Goal: Transaction & Acquisition: Obtain resource

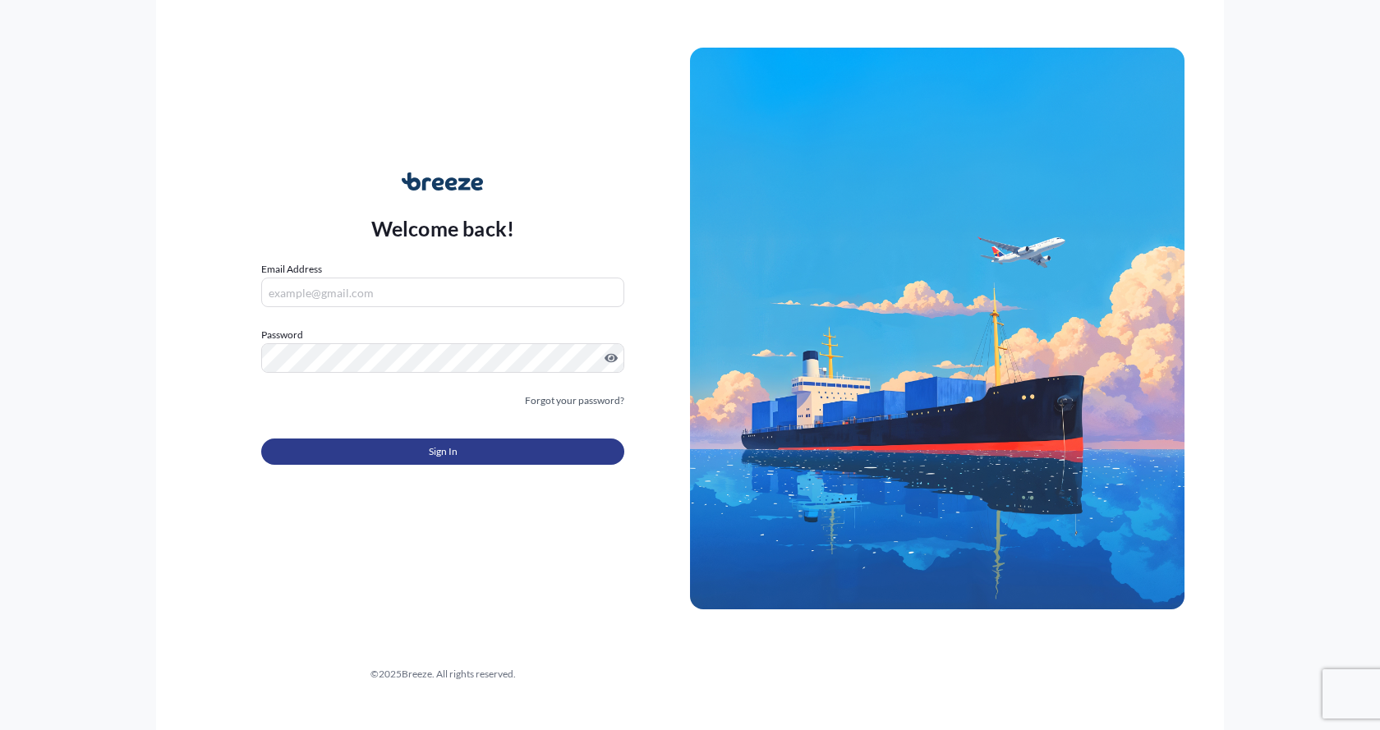
type input "[EMAIL_ADDRESS][DOMAIN_NAME]"
click at [382, 454] on button "Sign In" at bounding box center [442, 452] width 363 height 26
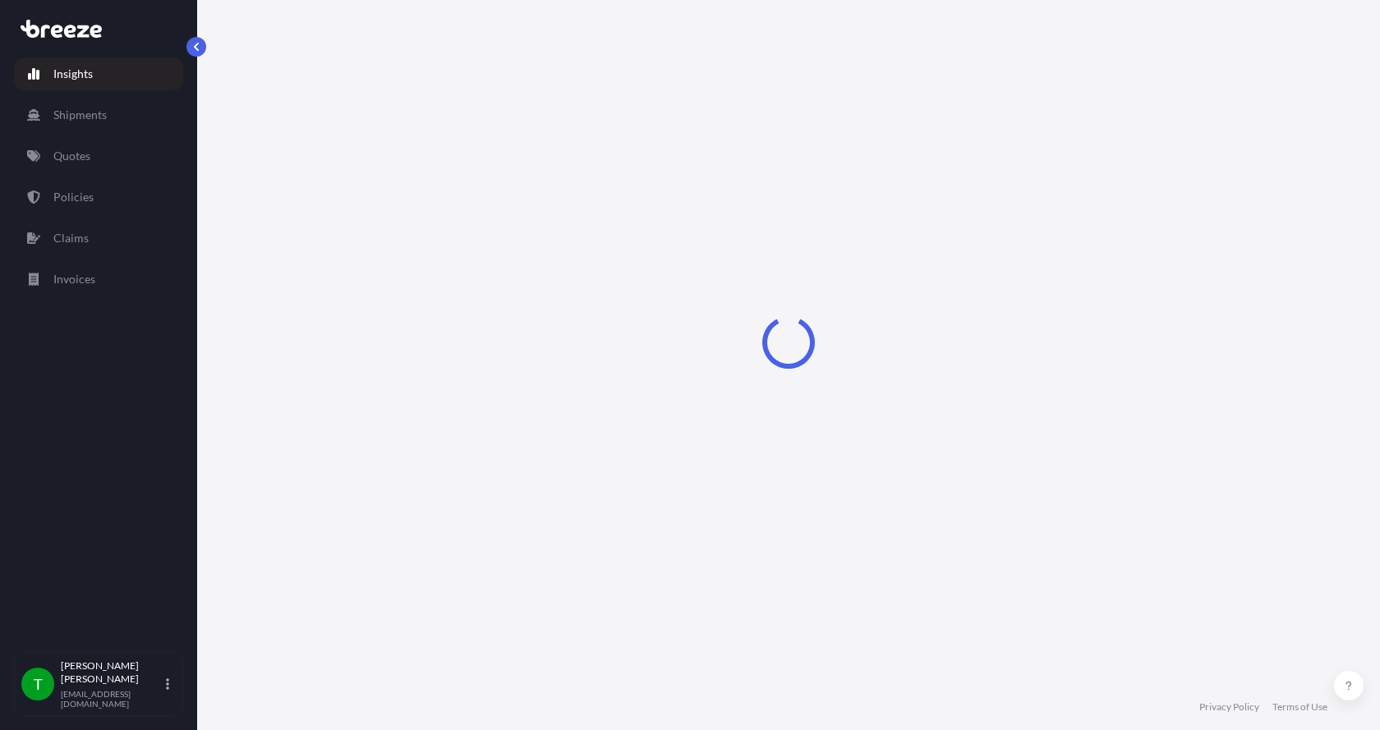
select select "2025"
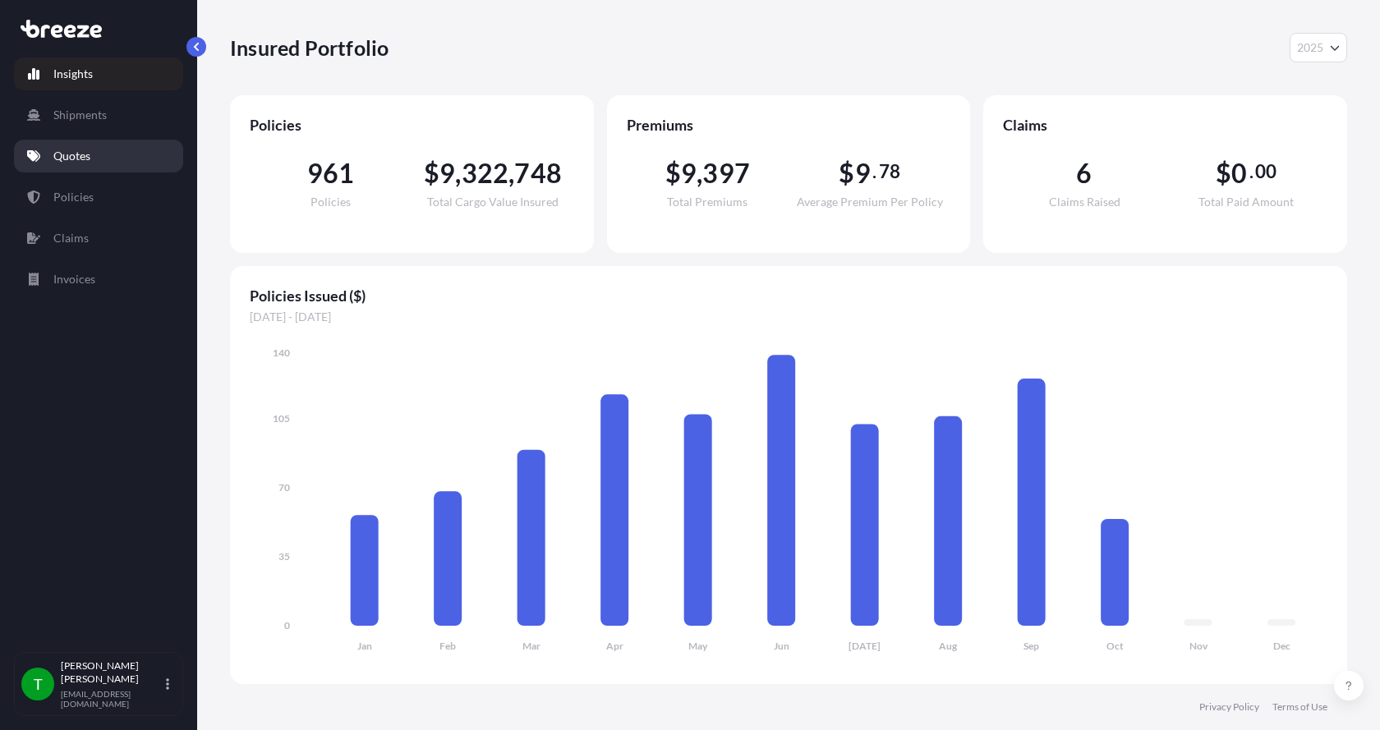
click at [68, 147] on link "Quotes" at bounding box center [98, 156] width 169 height 33
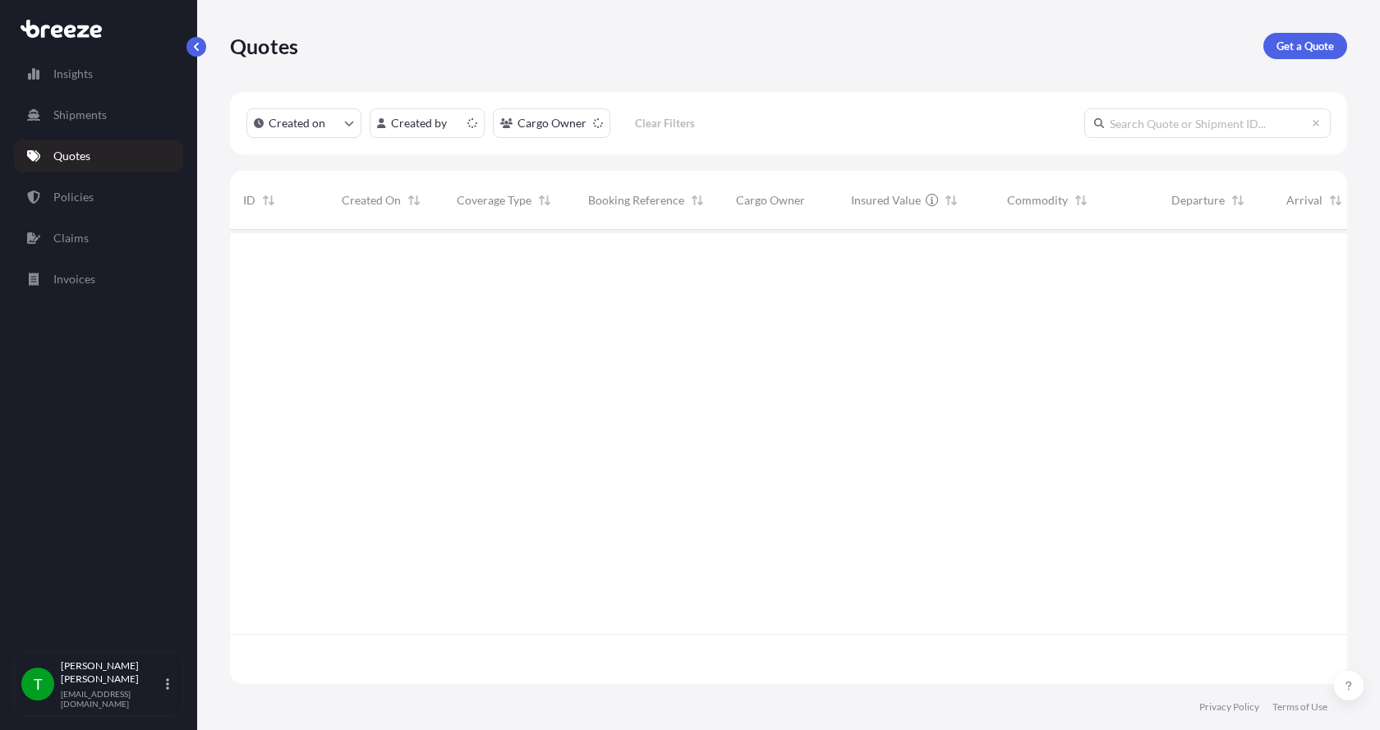
scroll to position [451, 1105]
click at [1310, 47] on p "Get a Quote" at bounding box center [1306, 46] width 58 height 16
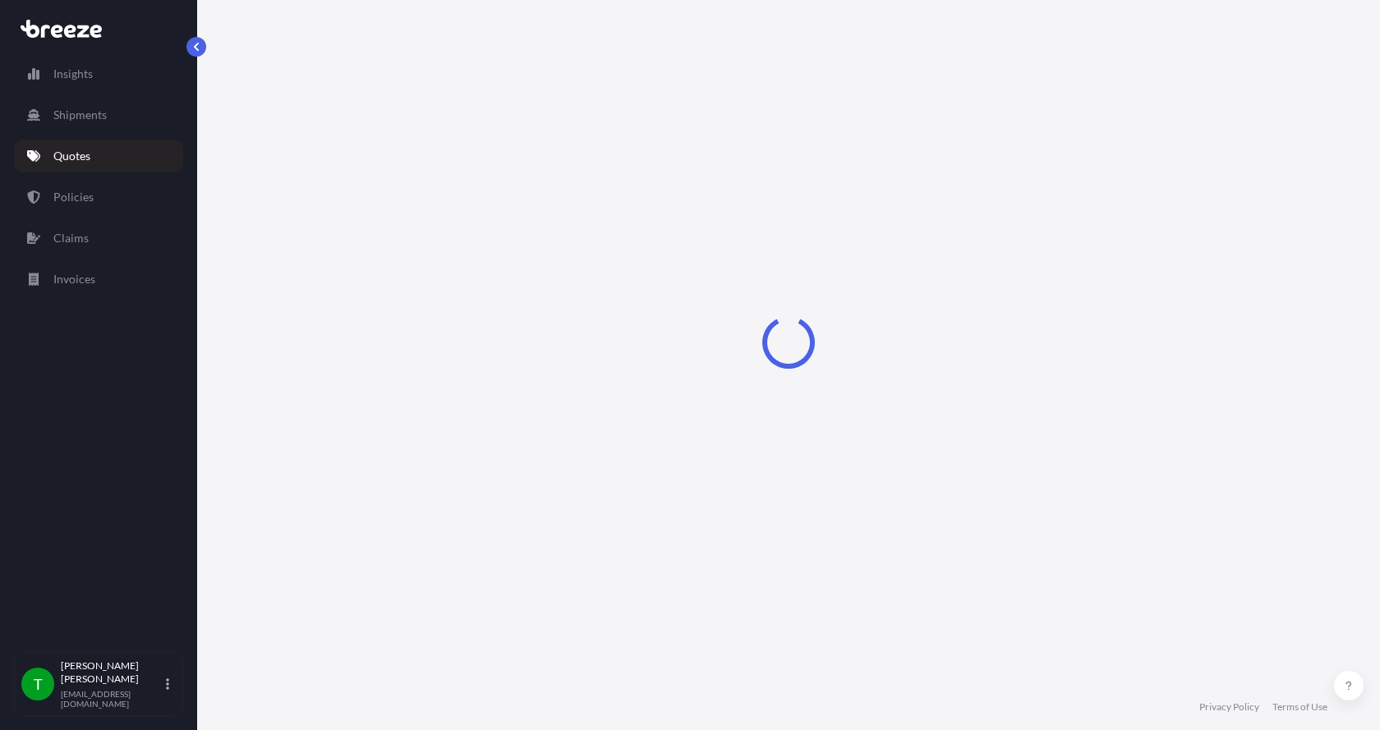
select select "Sea"
select select "1"
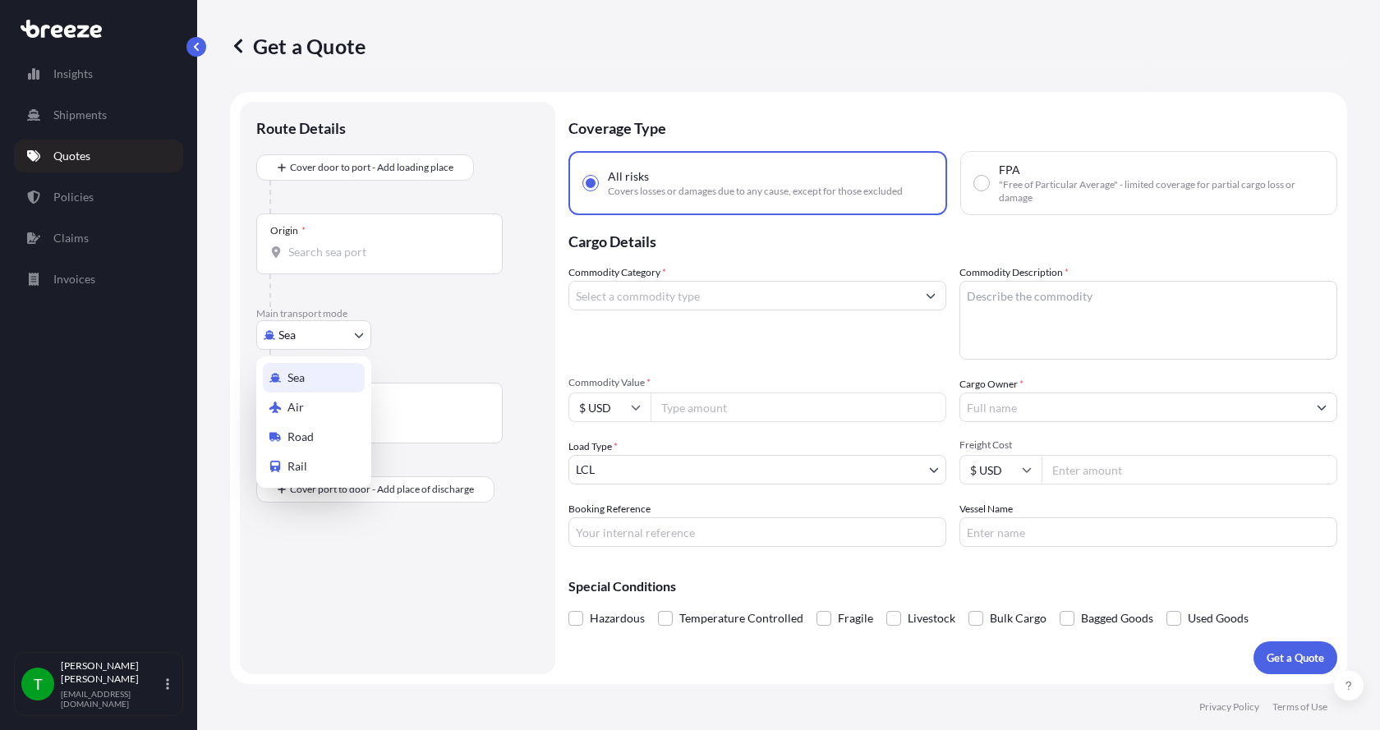
click at [281, 334] on body "Insights Shipments Quotes Policies Claims Invoices T [PERSON_NAME] [EMAIL_ADDRE…" at bounding box center [690, 365] width 1380 height 730
click at [305, 439] on span "Road" at bounding box center [301, 437] width 26 height 16
select select "Road"
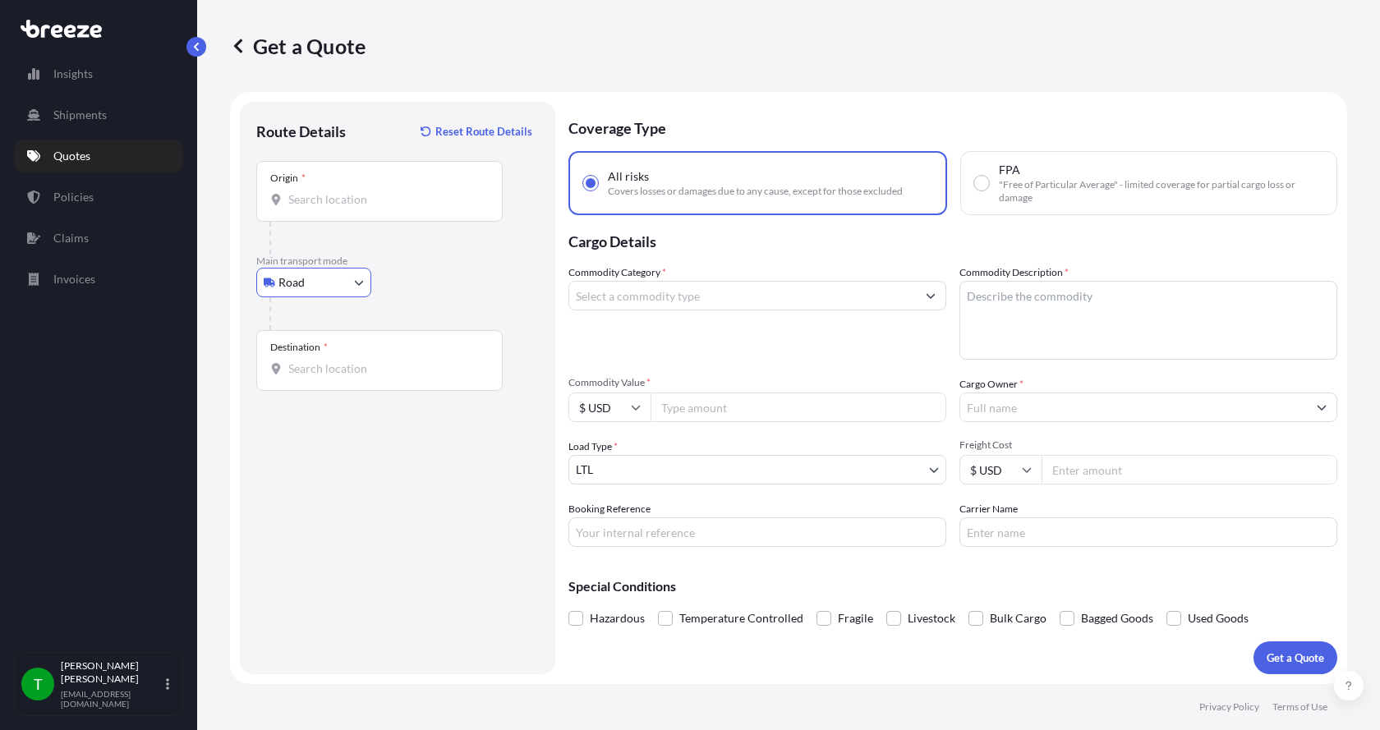
click at [299, 202] on input "Origin *" at bounding box center [385, 199] width 194 height 16
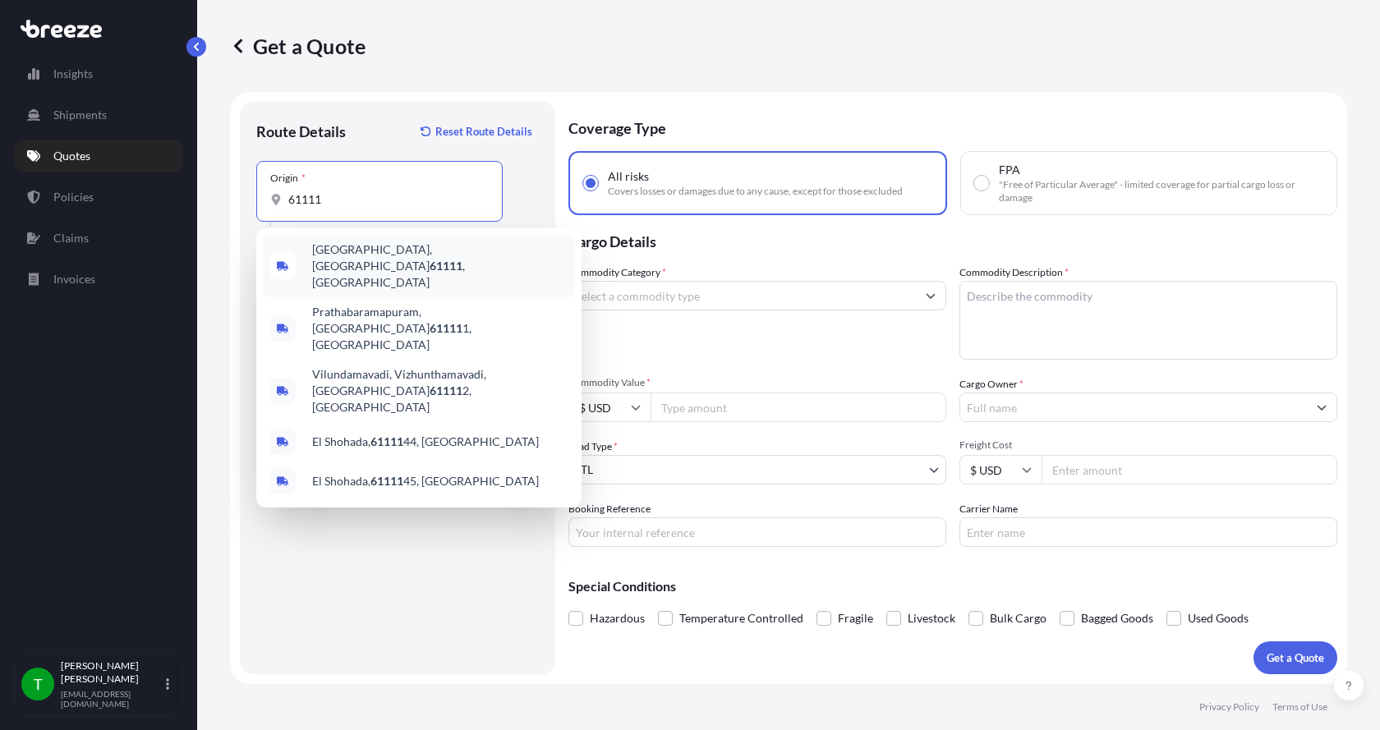
click at [334, 254] on span "[GEOGRAPHIC_DATA] , [GEOGRAPHIC_DATA]" at bounding box center [440, 266] width 256 height 49
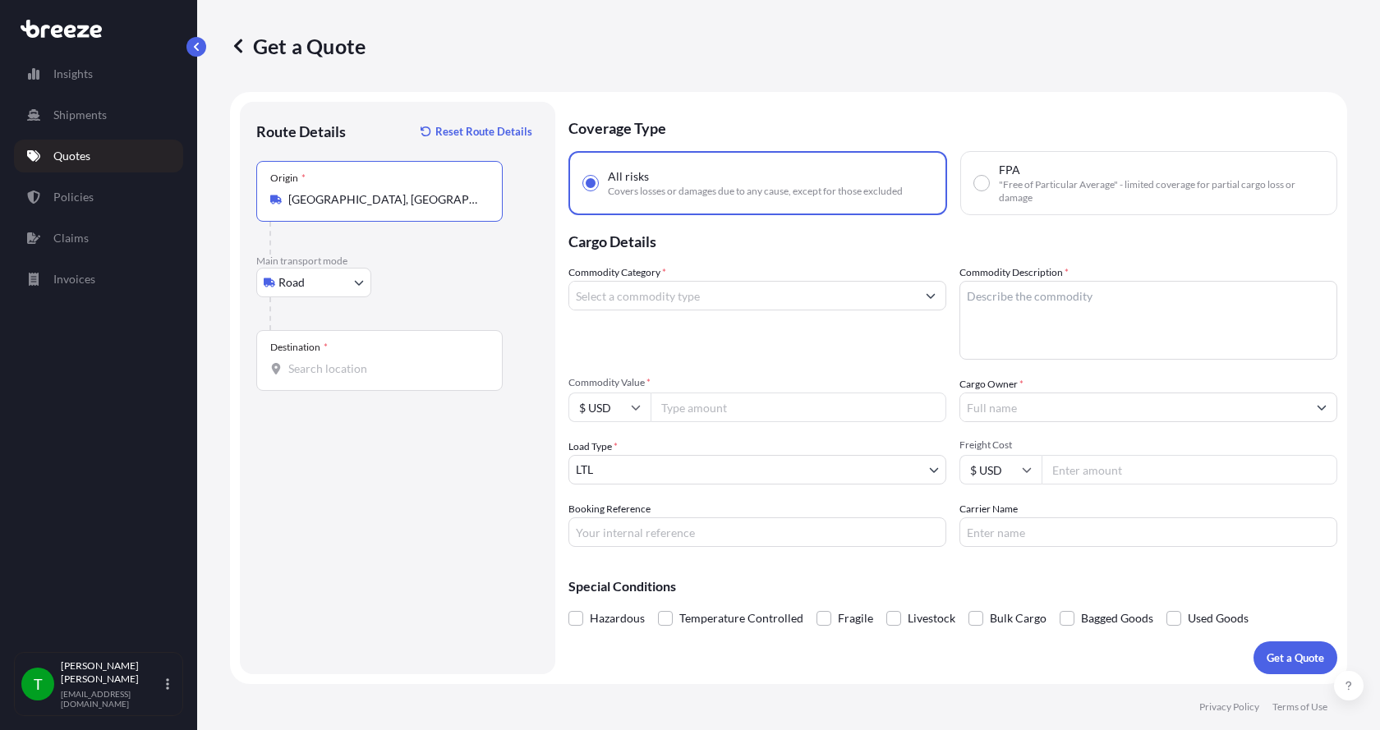
type input "[GEOGRAPHIC_DATA], [GEOGRAPHIC_DATA]"
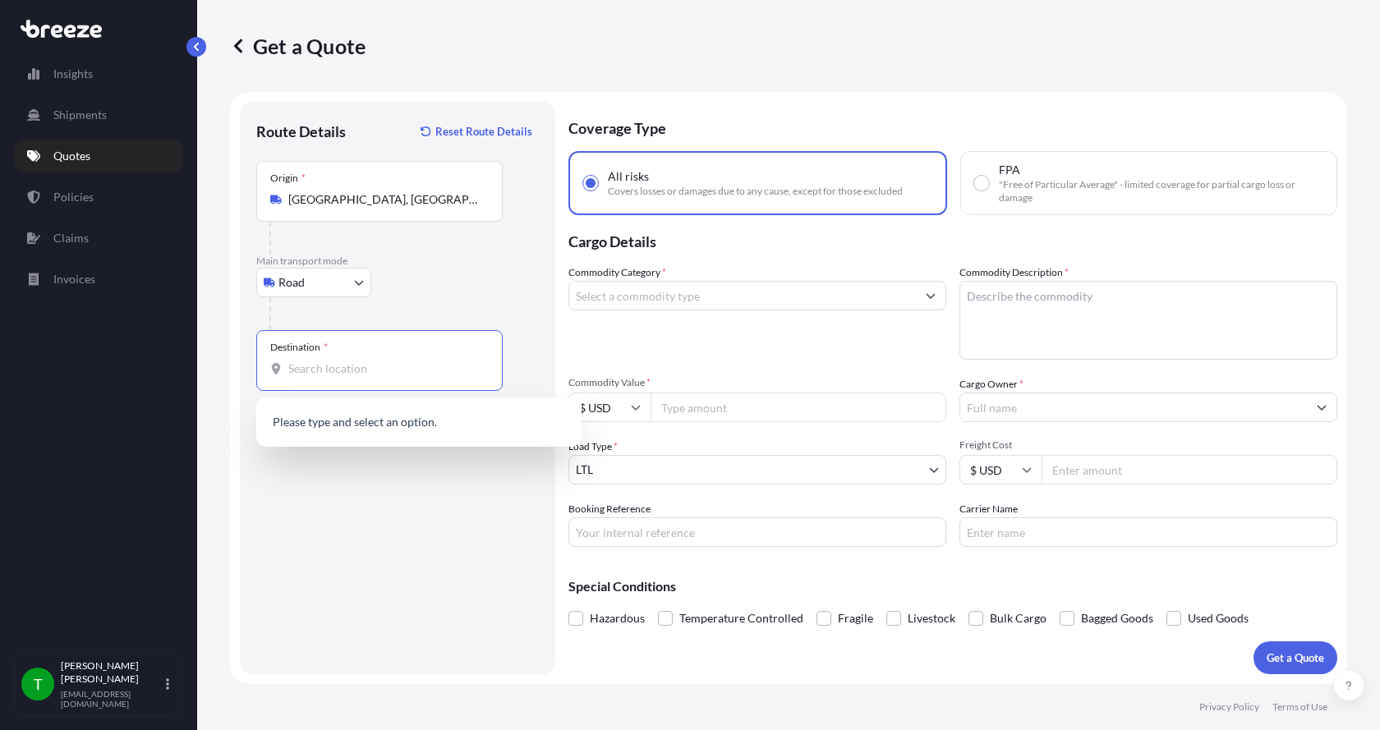
click at [309, 372] on input "Destination *" at bounding box center [385, 369] width 194 height 16
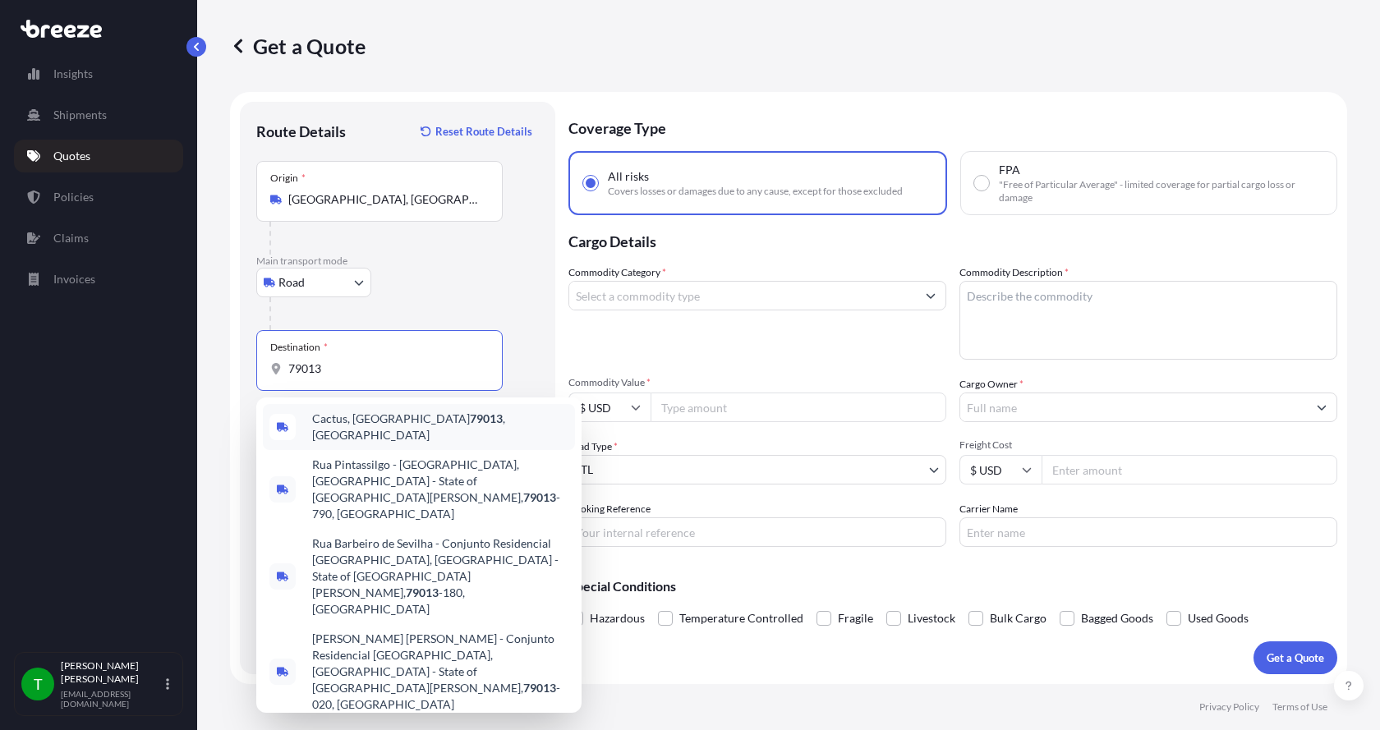
click at [325, 417] on span "Cactus, TX 79013 , [GEOGRAPHIC_DATA]" at bounding box center [440, 427] width 256 height 33
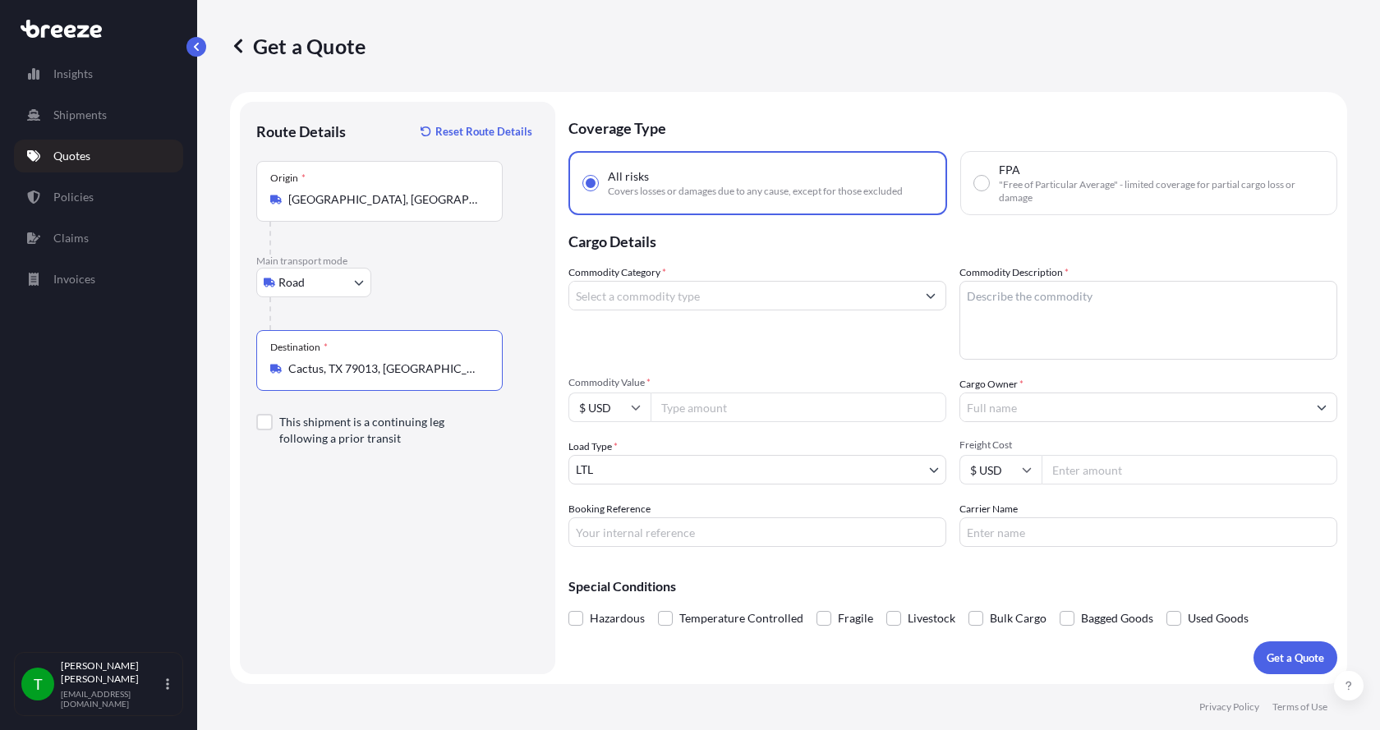
type input "Cactus, TX 79013, [GEOGRAPHIC_DATA]"
click at [620, 300] on input "Commodity Category *" at bounding box center [742, 296] width 347 height 30
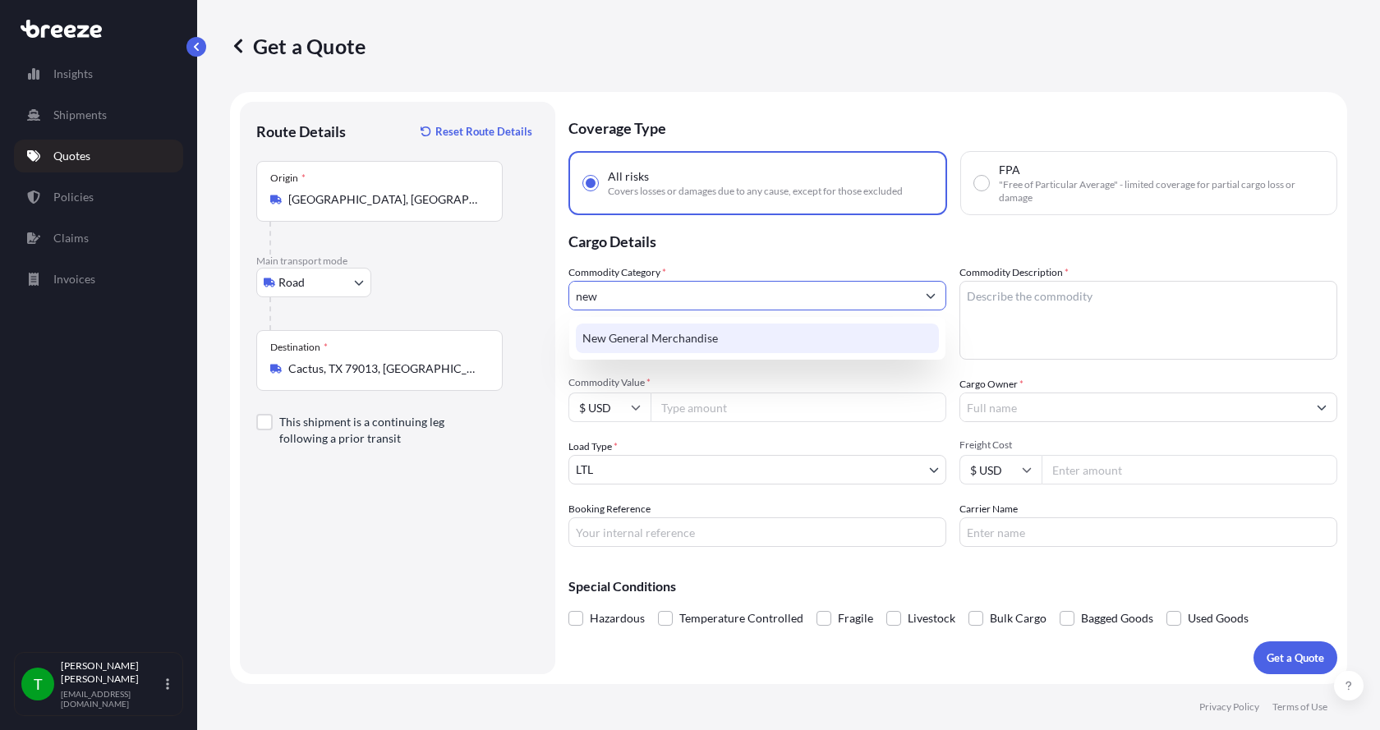
click at [637, 331] on div "New General Merchandise" at bounding box center [757, 339] width 363 height 30
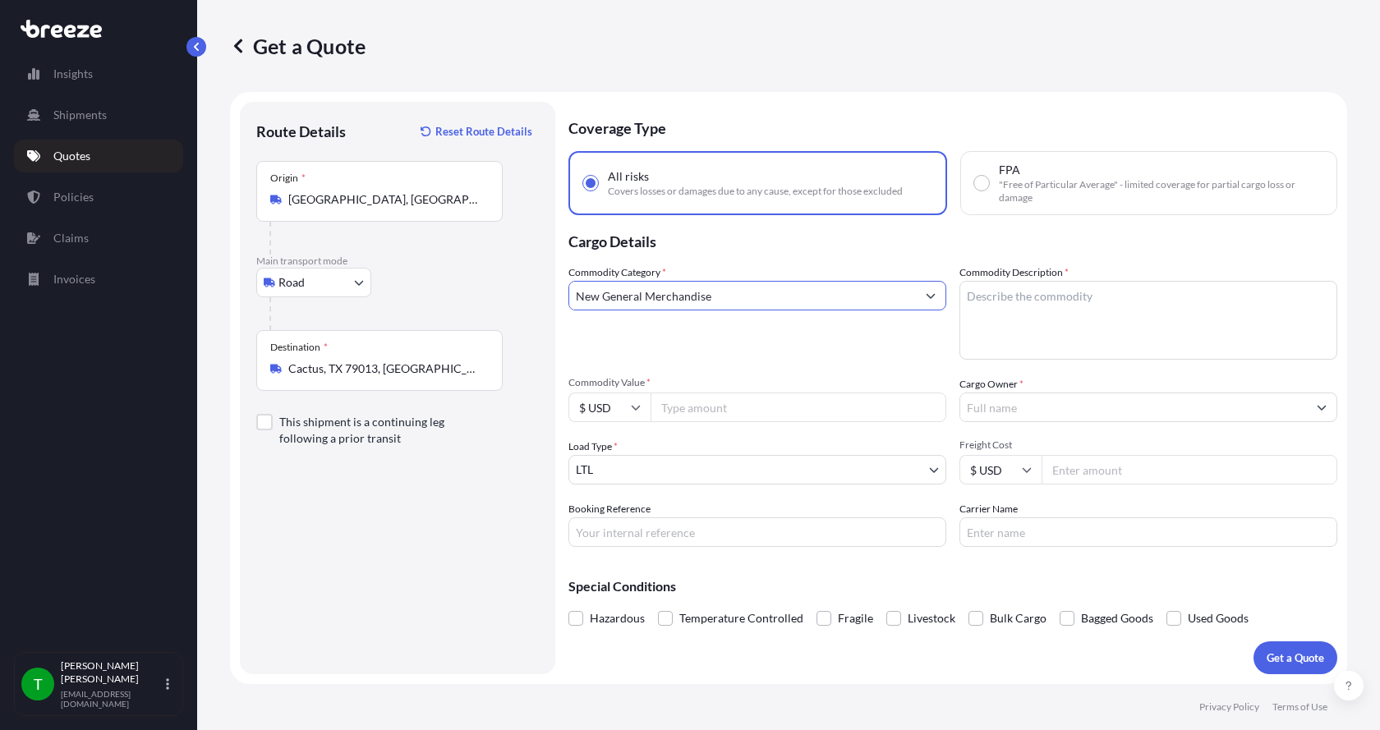
type input "New General Merchandise"
click at [1023, 288] on textarea "Commodity Description *" at bounding box center [1149, 320] width 378 height 79
type textarea "Motor AER, 25hp"
click at [690, 411] on input "Commodity Value *" at bounding box center [799, 408] width 296 height 30
type input "12000.00"
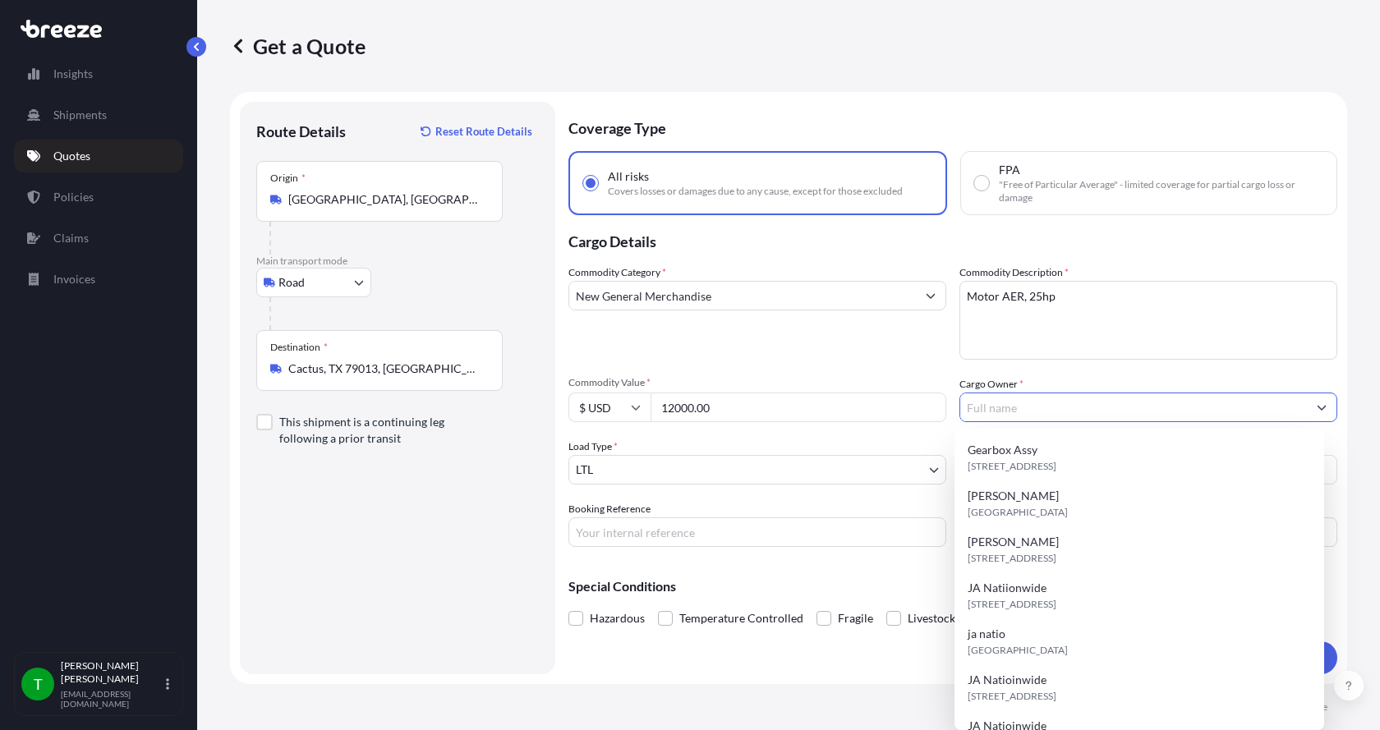
click at [995, 401] on input "Cargo Owner *" at bounding box center [1134, 408] width 347 height 30
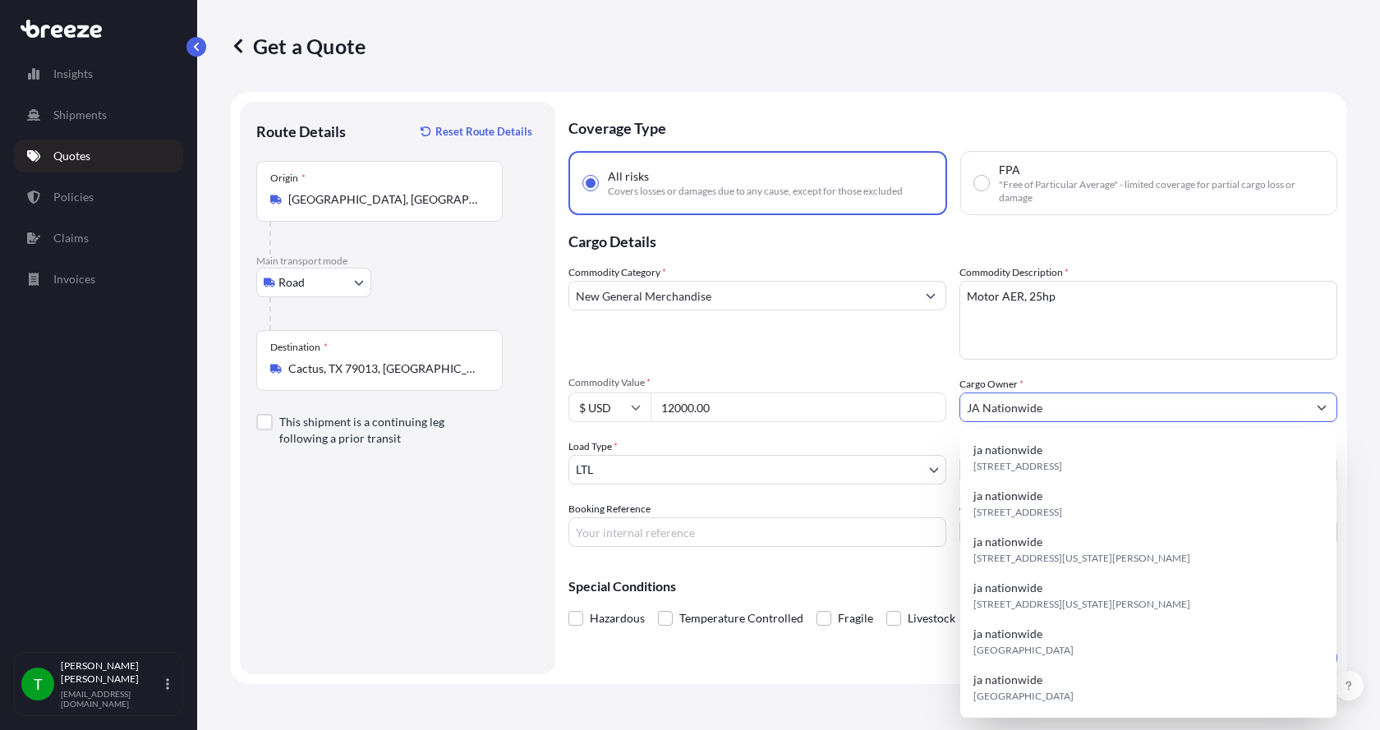
type input "JA Nationwide"
click at [621, 532] on input "Booking Reference" at bounding box center [758, 533] width 378 height 30
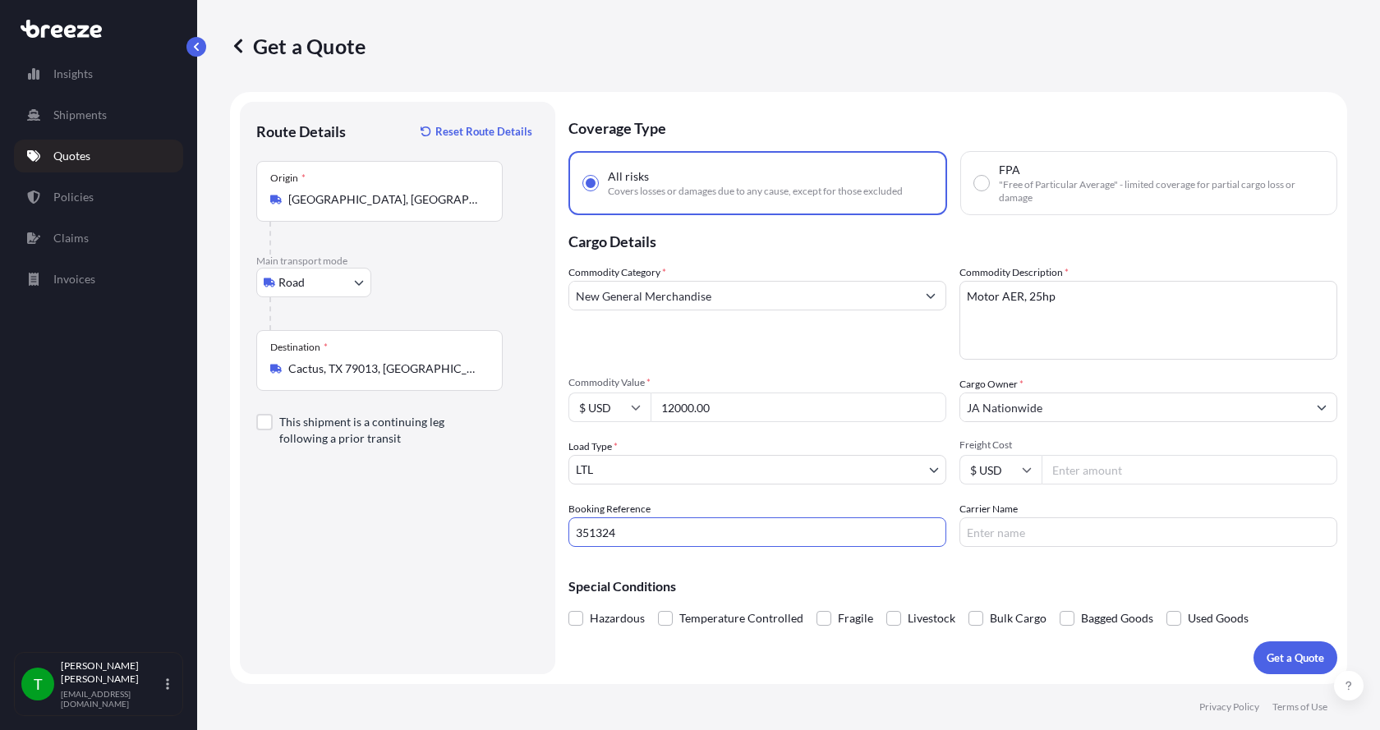
type input "351324"
click at [1085, 472] on input "Freight Cost" at bounding box center [1190, 470] width 296 height 30
type input "675.00"
click at [1032, 537] on input "Carrier Name" at bounding box center [1149, 533] width 378 height 30
type input "[PERSON_NAME]"
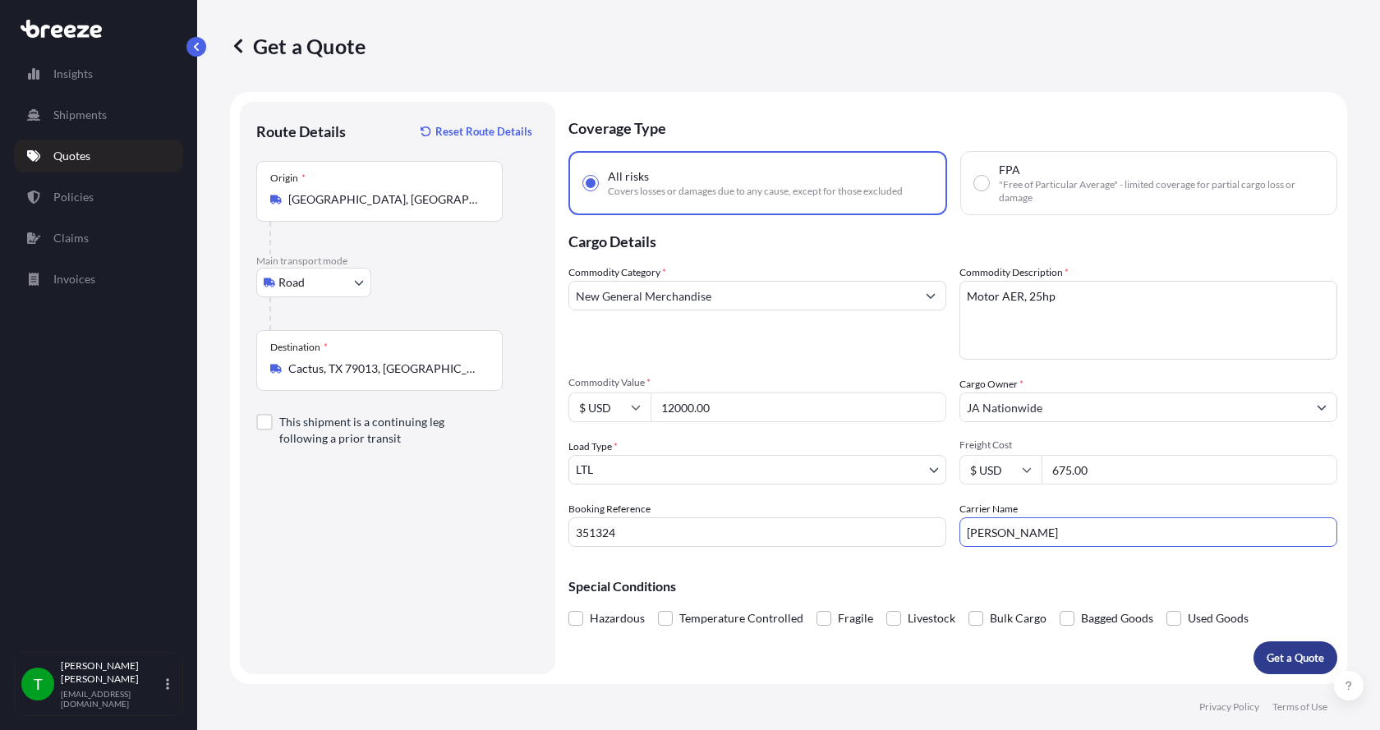
click at [1287, 657] on p "Get a Quote" at bounding box center [1296, 658] width 58 height 16
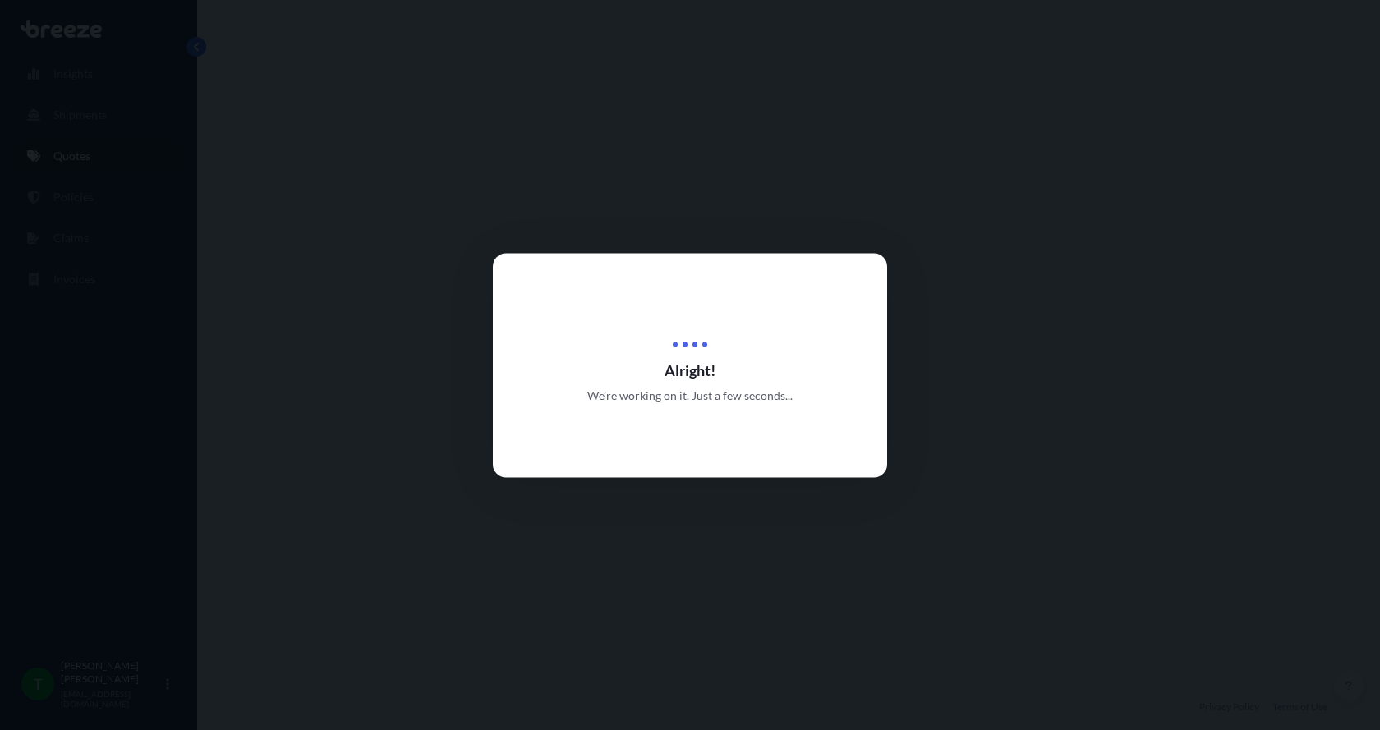
select select "Road"
select select "1"
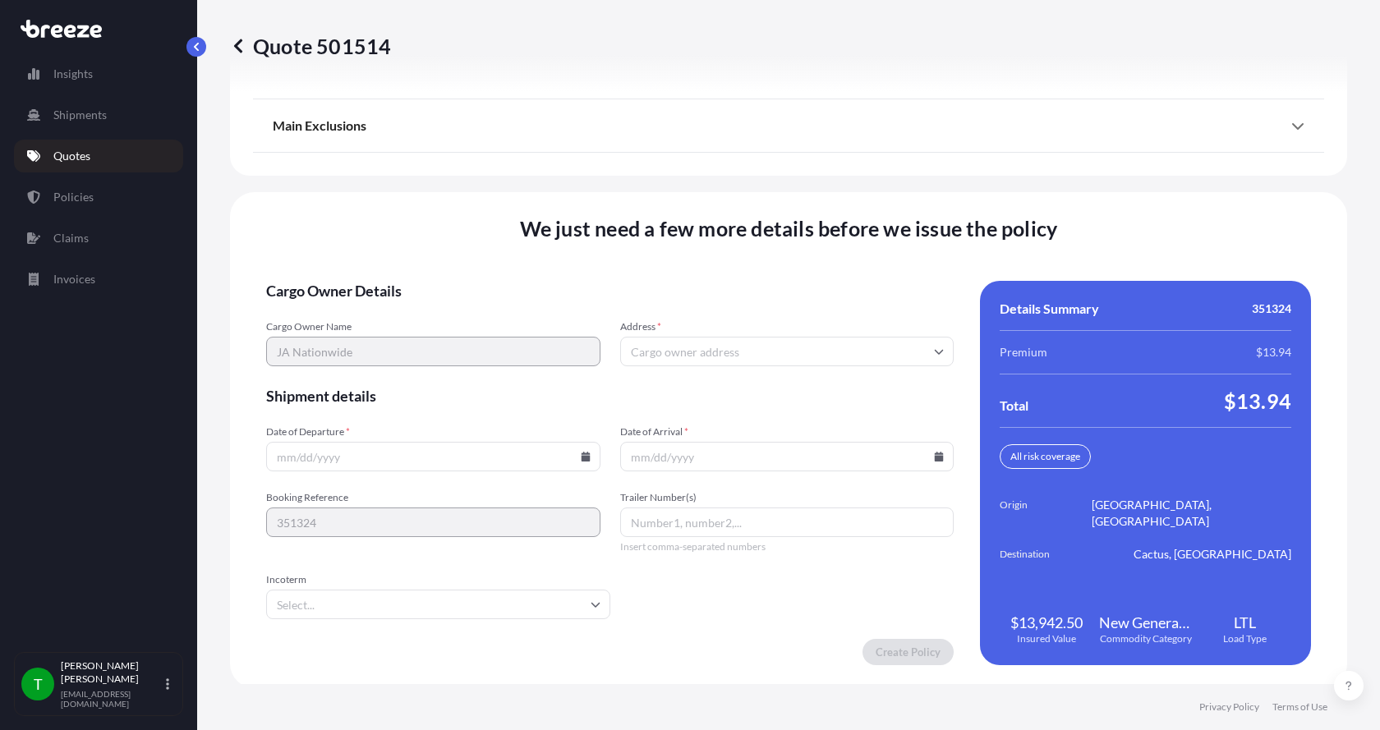
scroll to position [2162, 0]
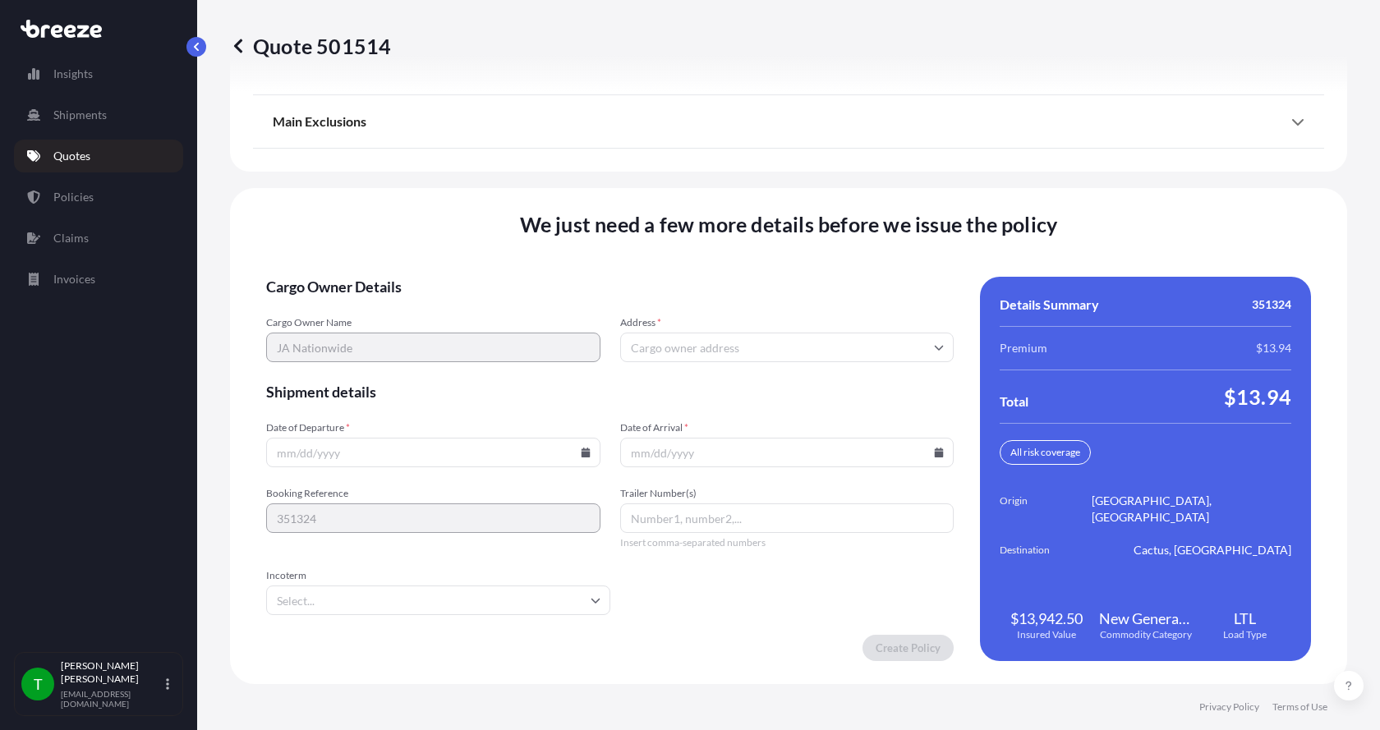
click at [679, 343] on input "Address *" at bounding box center [787, 348] width 334 height 30
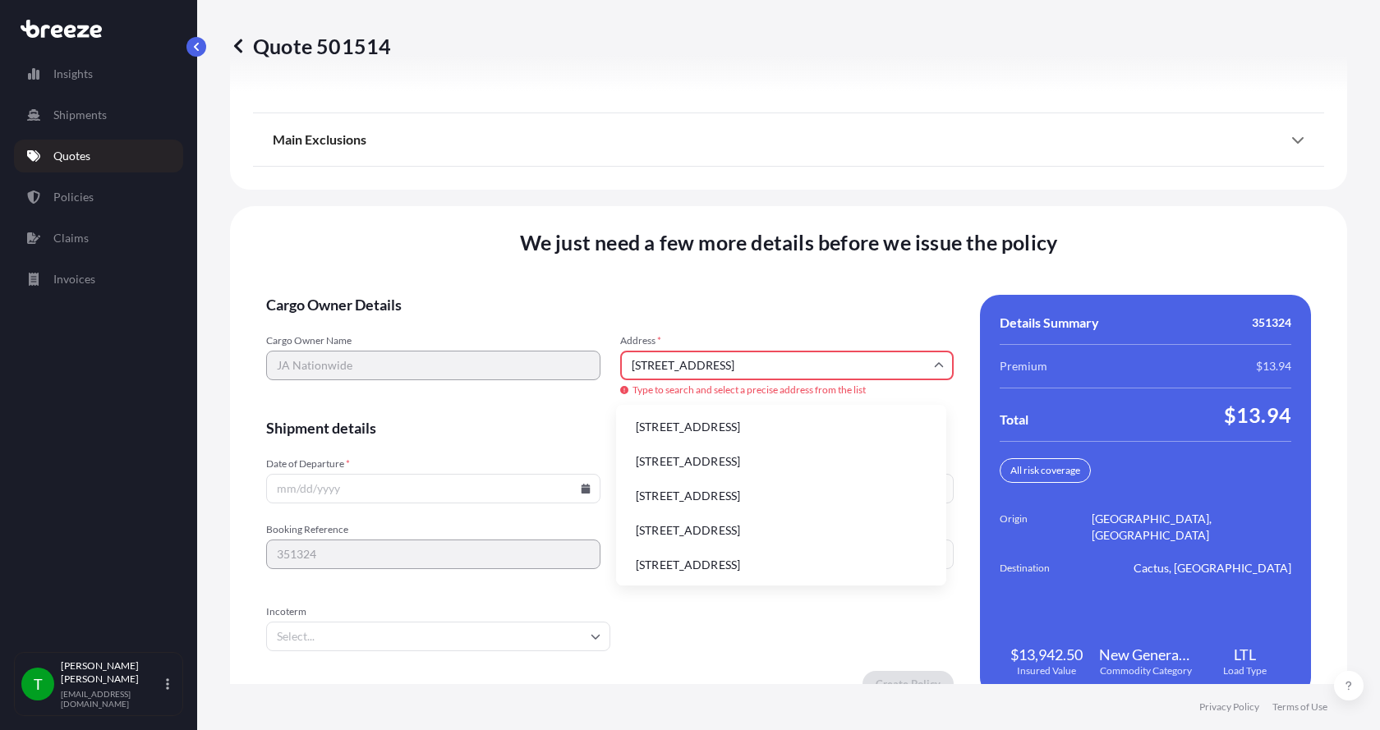
click at [670, 424] on li "[STREET_ADDRESS]" at bounding box center [781, 427] width 317 height 31
type input "[STREET_ADDRESS]"
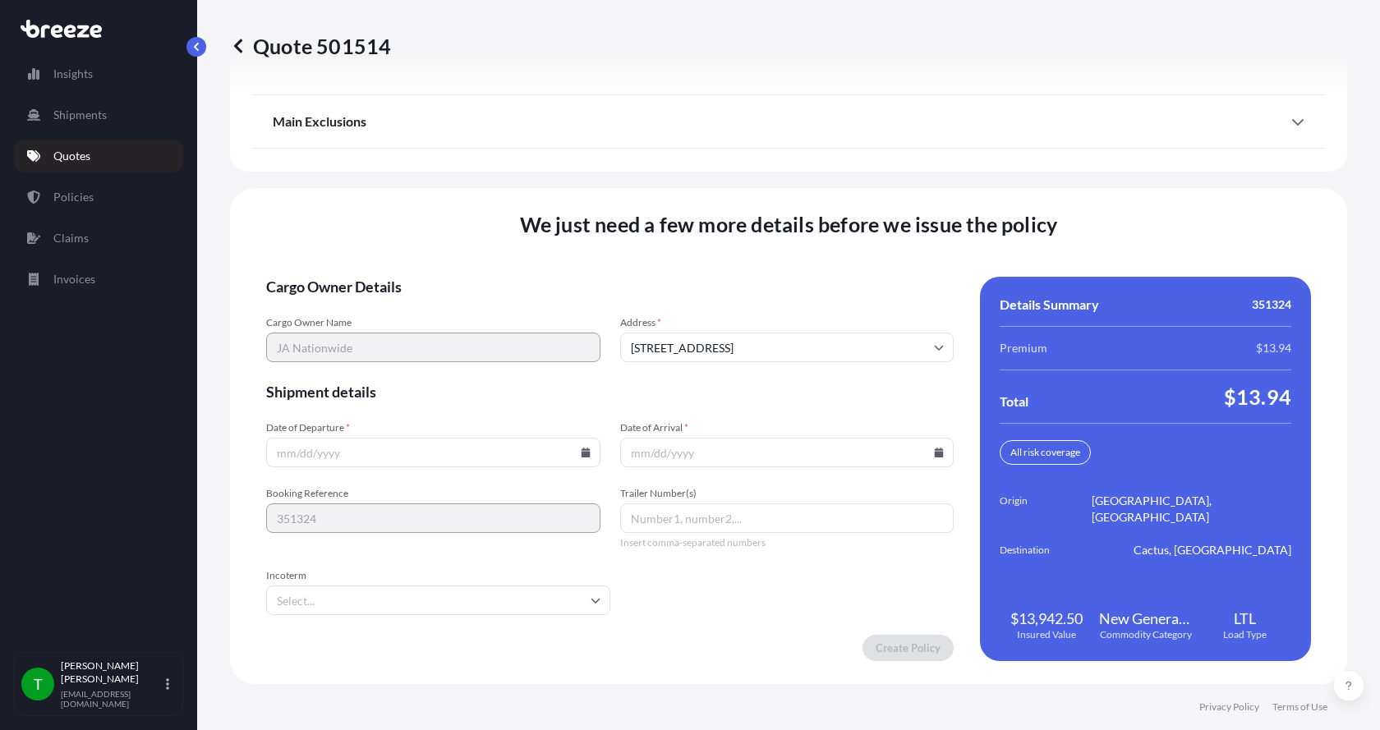
click at [581, 454] on icon at bounding box center [585, 453] width 9 height 10
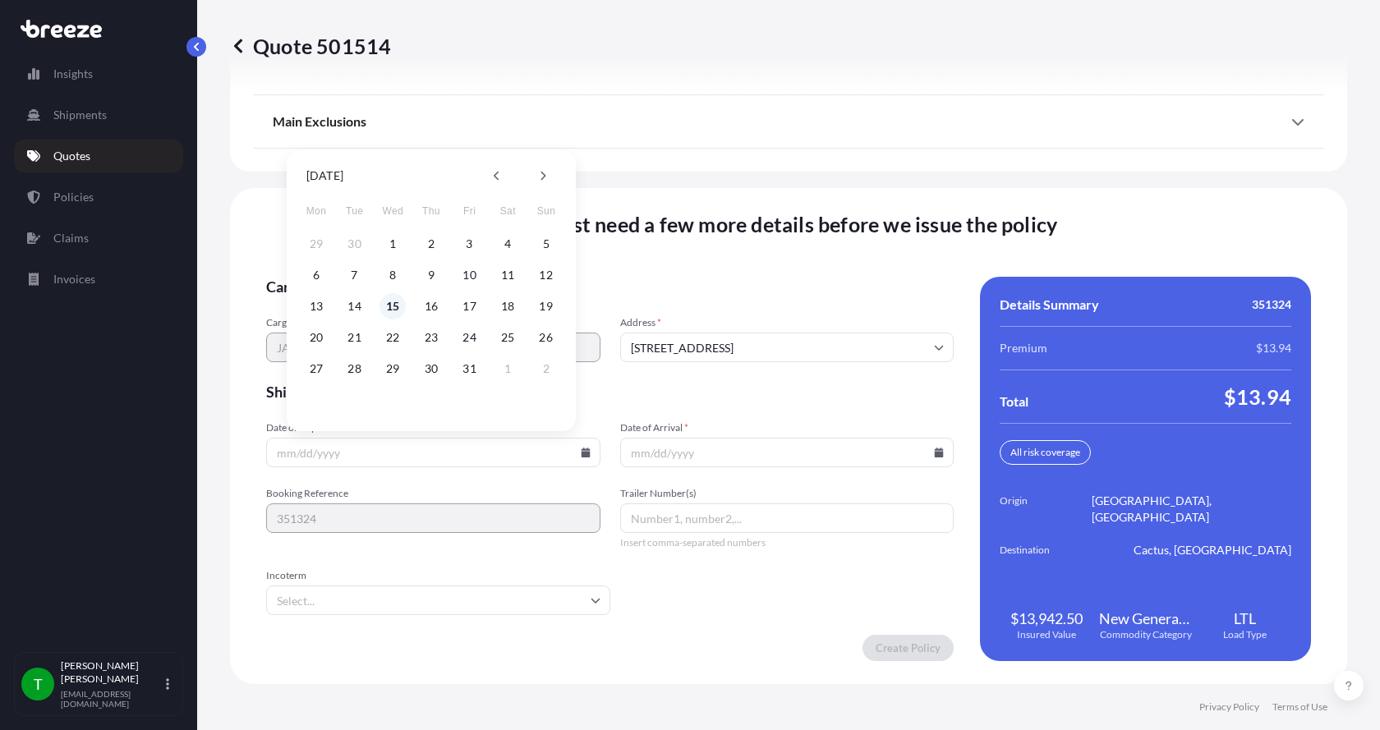
click at [393, 306] on button "15" at bounding box center [393, 306] width 26 height 26
type input "[DATE]"
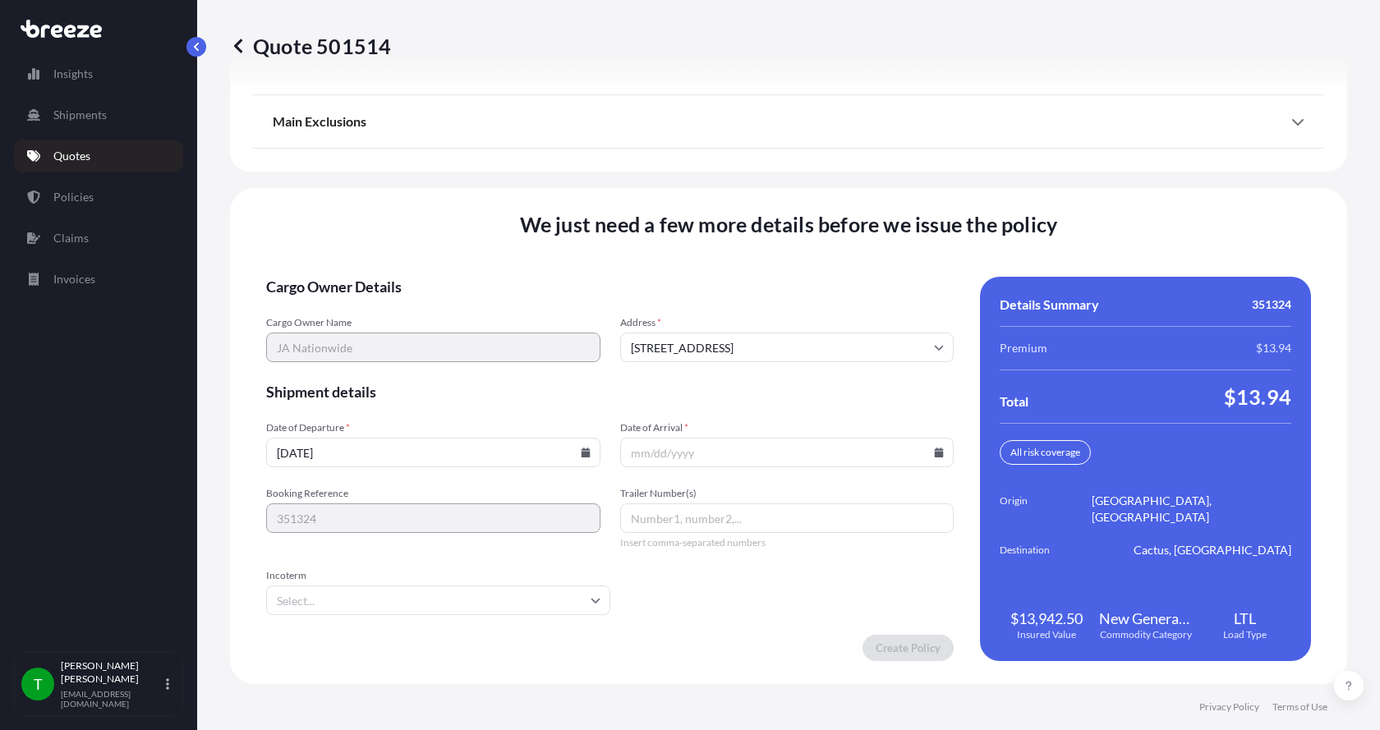
click at [393, 354] on button "15" at bounding box center [403, 361] width 20 height 15
click at [934, 449] on icon at bounding box center [939, 453] width 10 height 10
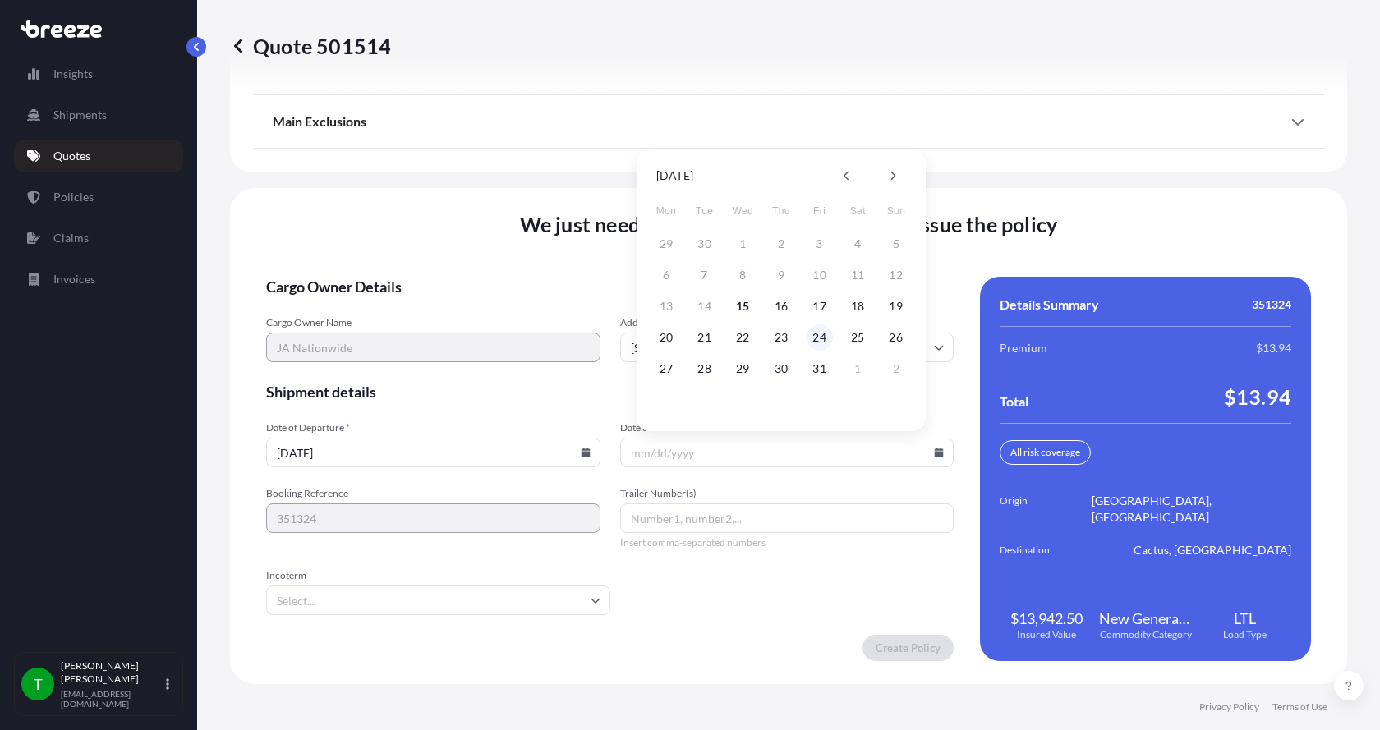
click at [814, 339] on button "24" at bounding box center [820, 338] width 26 height 26
type input "[DATE]"
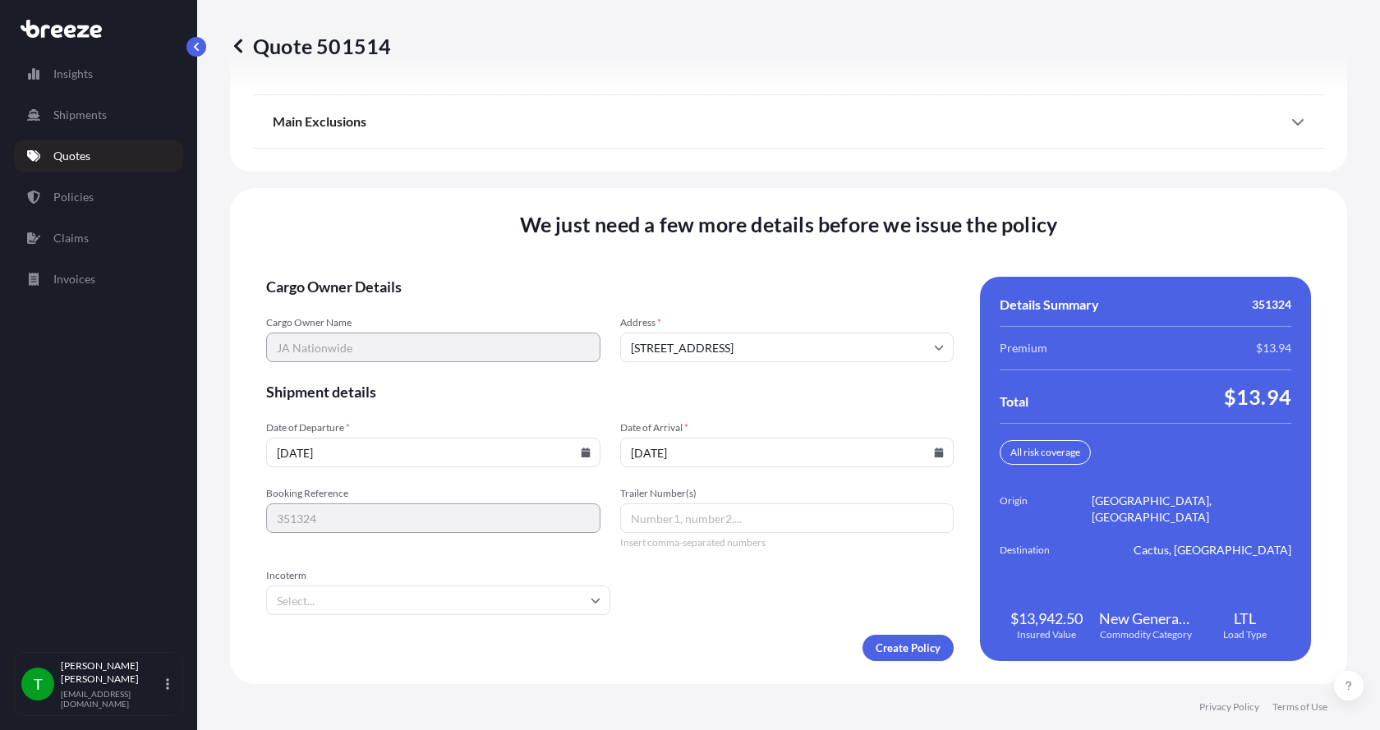
click at [814, 371] on button "24" at bounding box center [810, 378] width 20 height 15
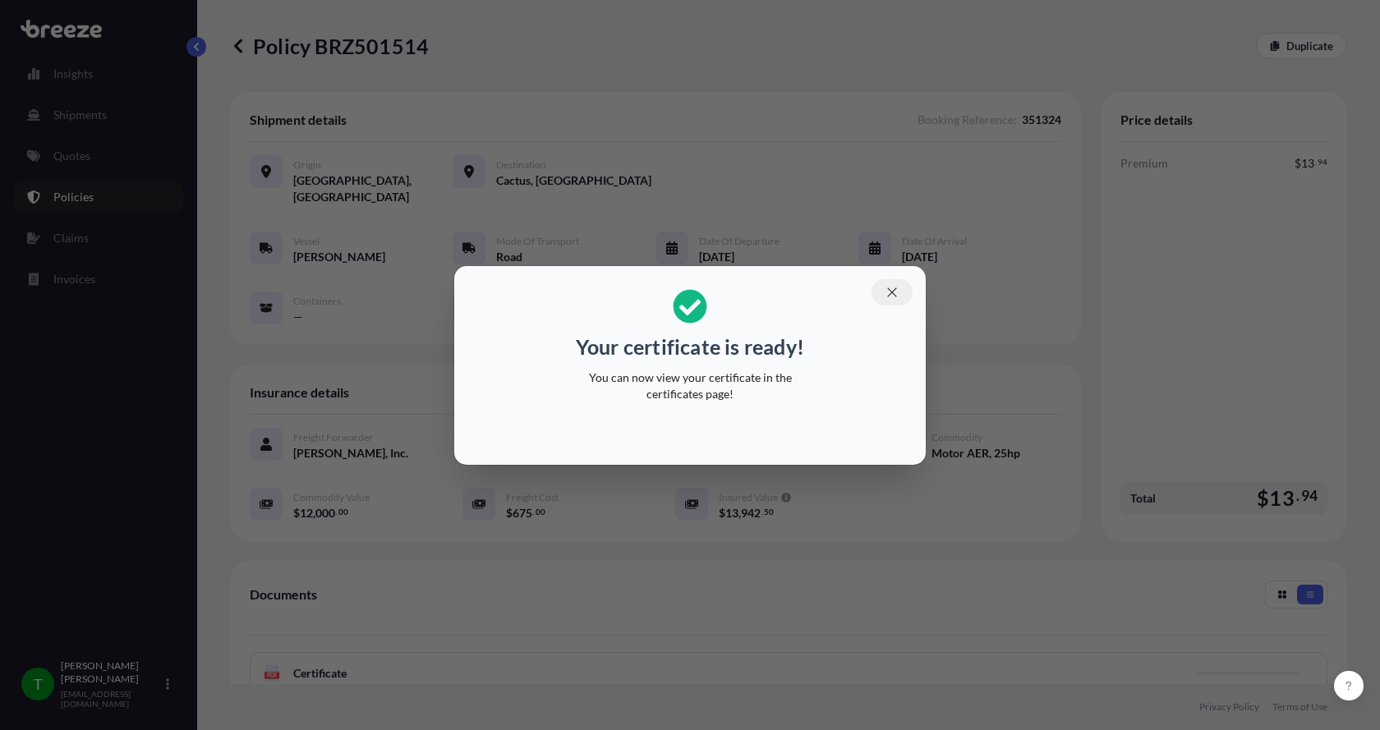
click at [892, 290] on icon "button" at bounding box center [892, 292] width 15 height 15
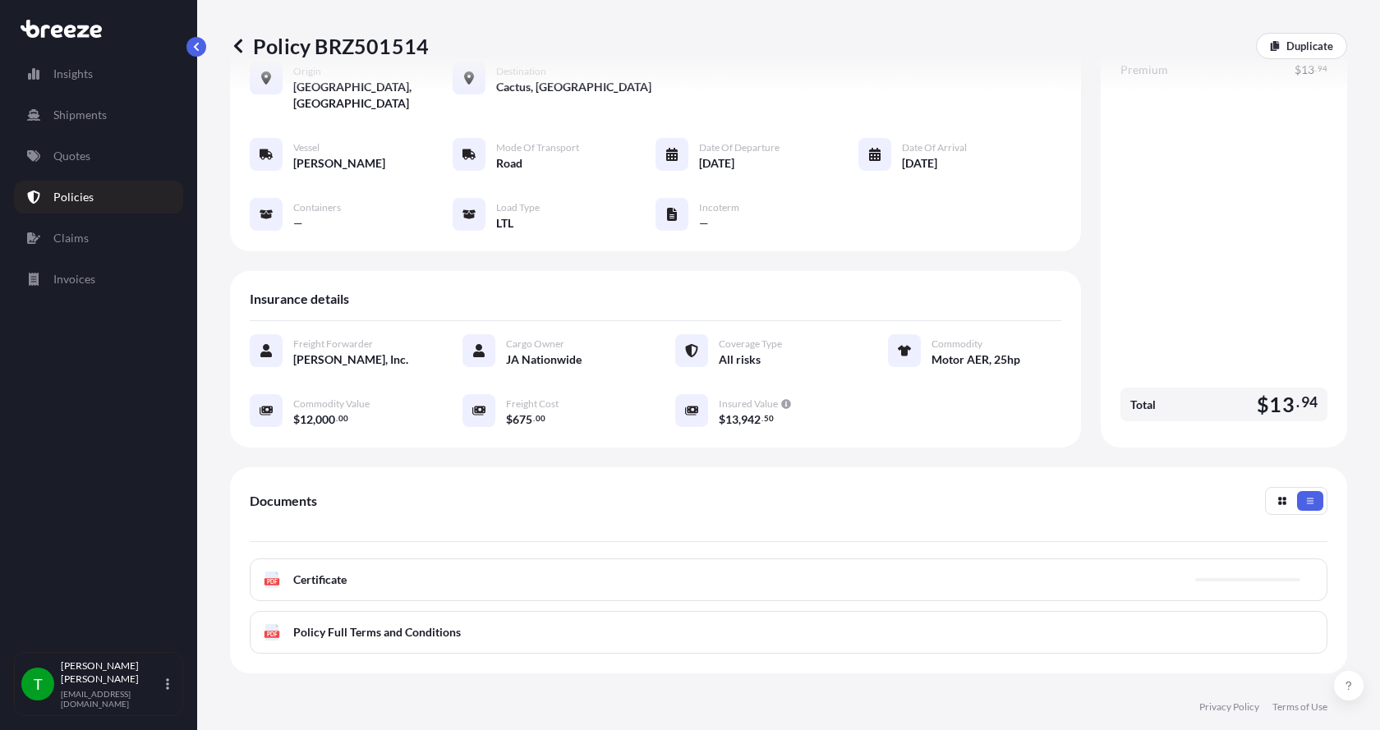
scroll to position [242, 0]
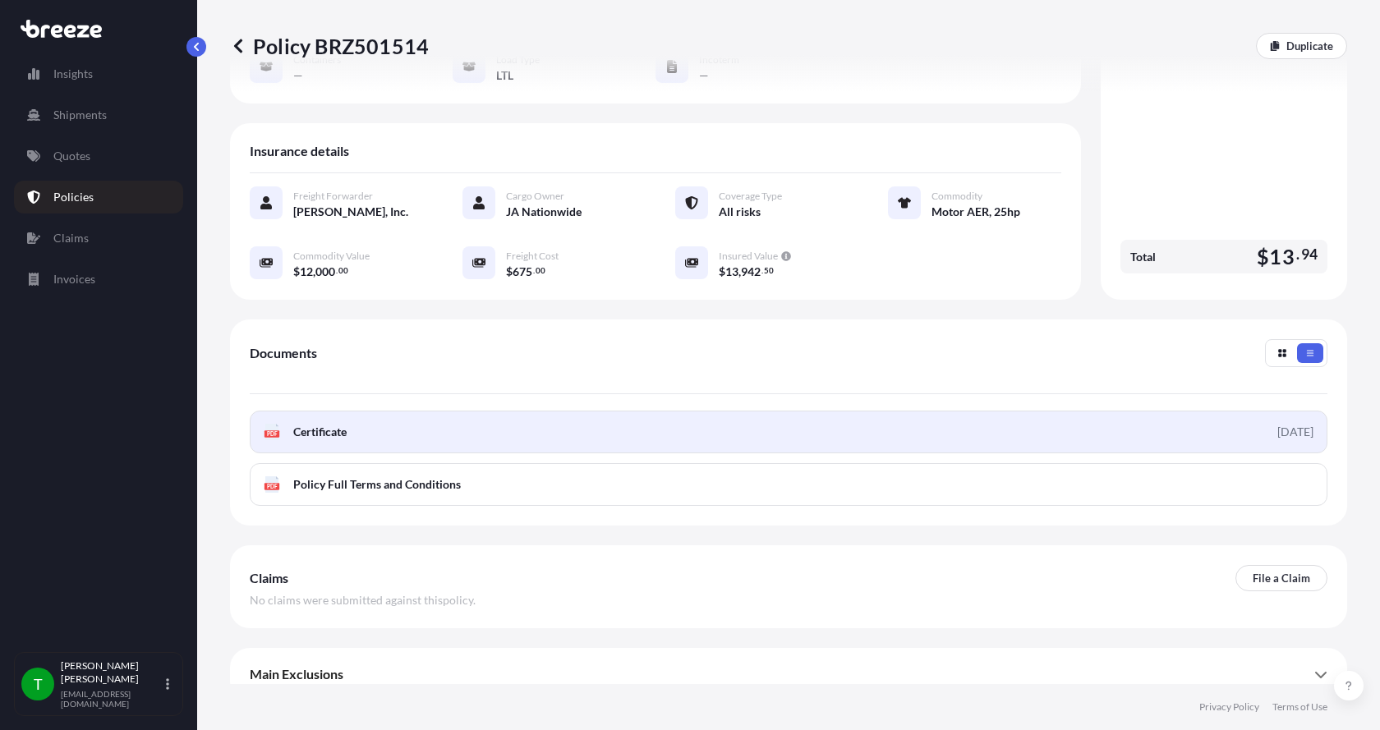
click at [267, 424] on g "PDF" at bounding box center [272, 432] width 15 height 16
